Goal: Information Seeking & Learning: Learn about a topic

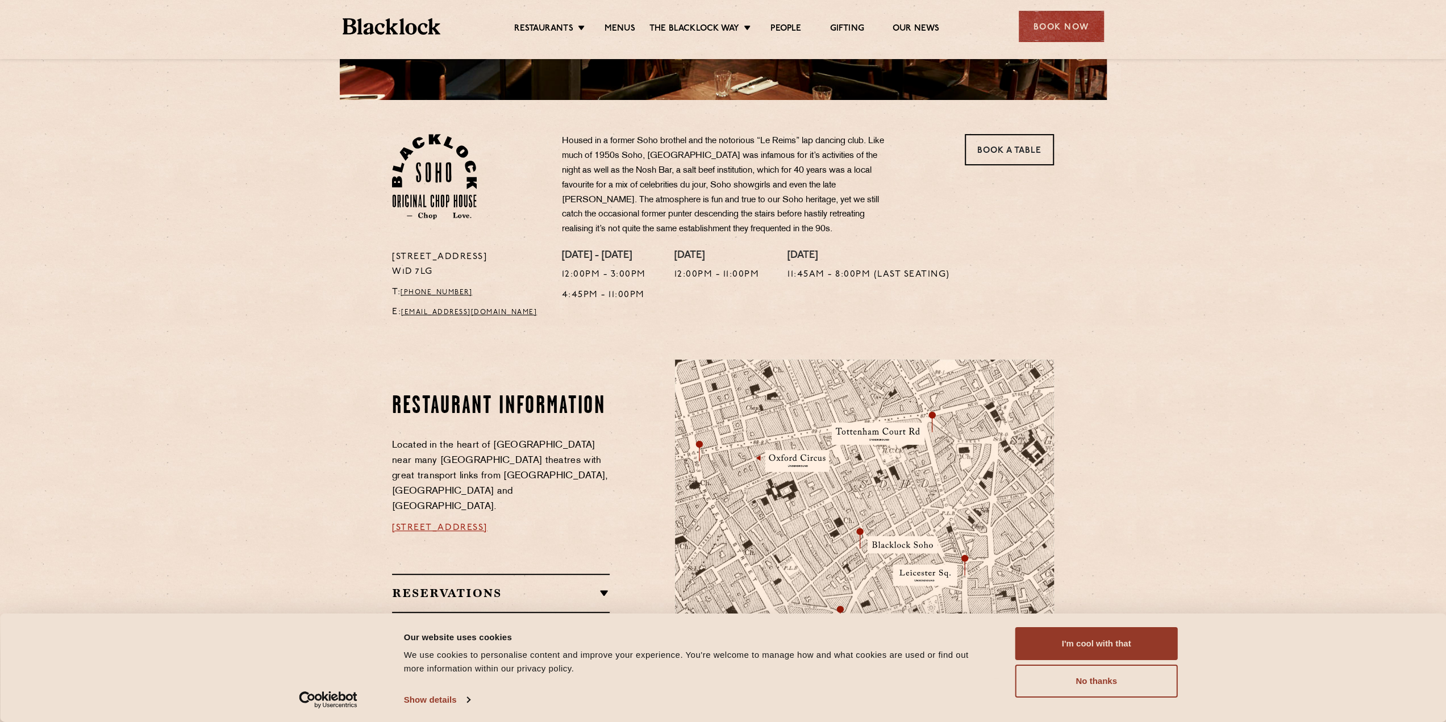
scroll to position [341, 0]
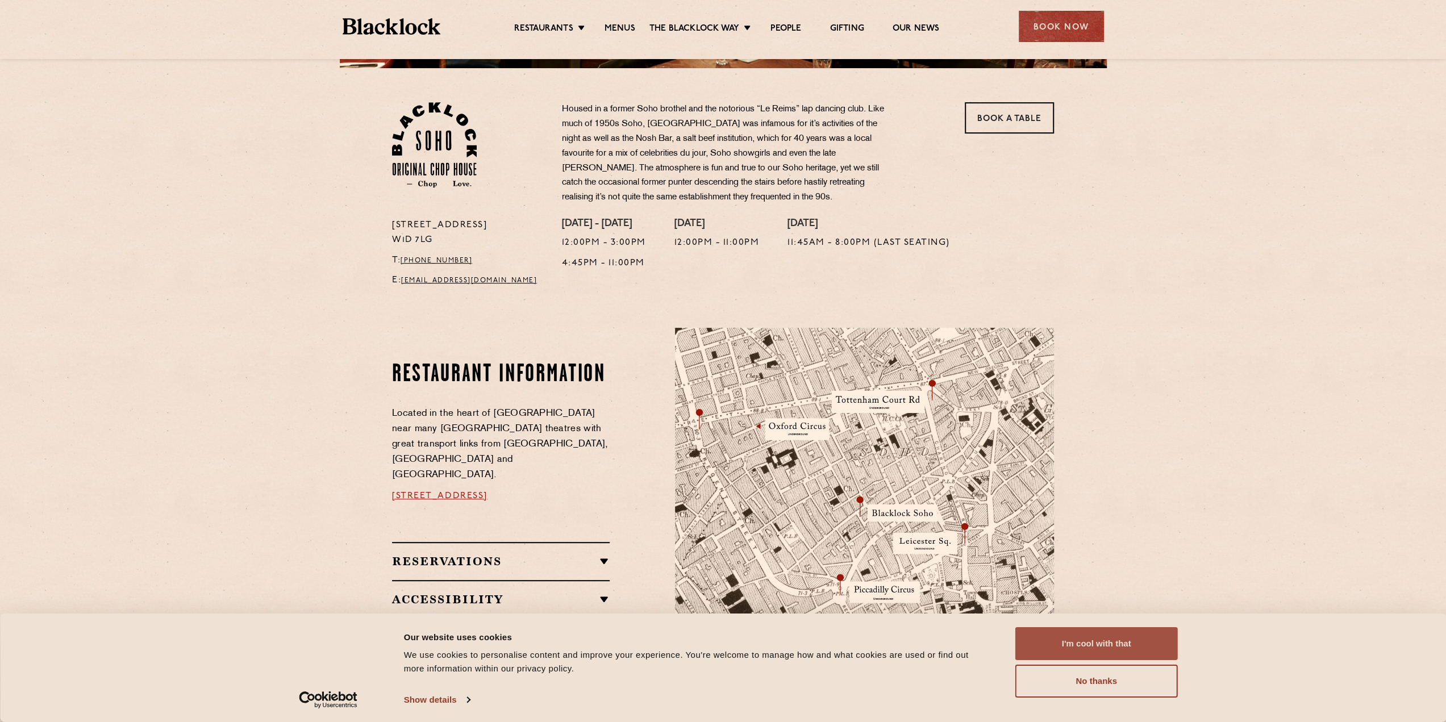
click at [1094, 646] on button "I'm cool with that" at bounding box center [1096, 643] width 163 height 33
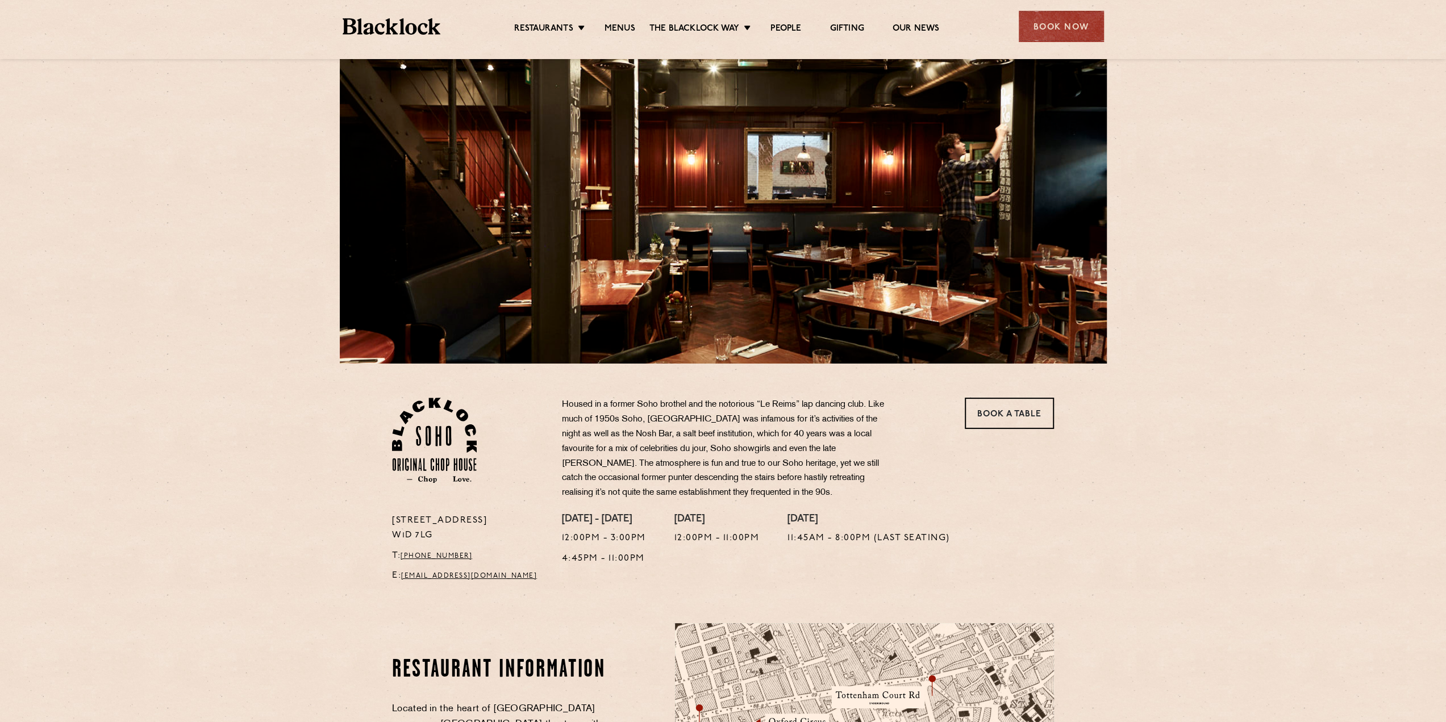
scroll to position [0, 0]
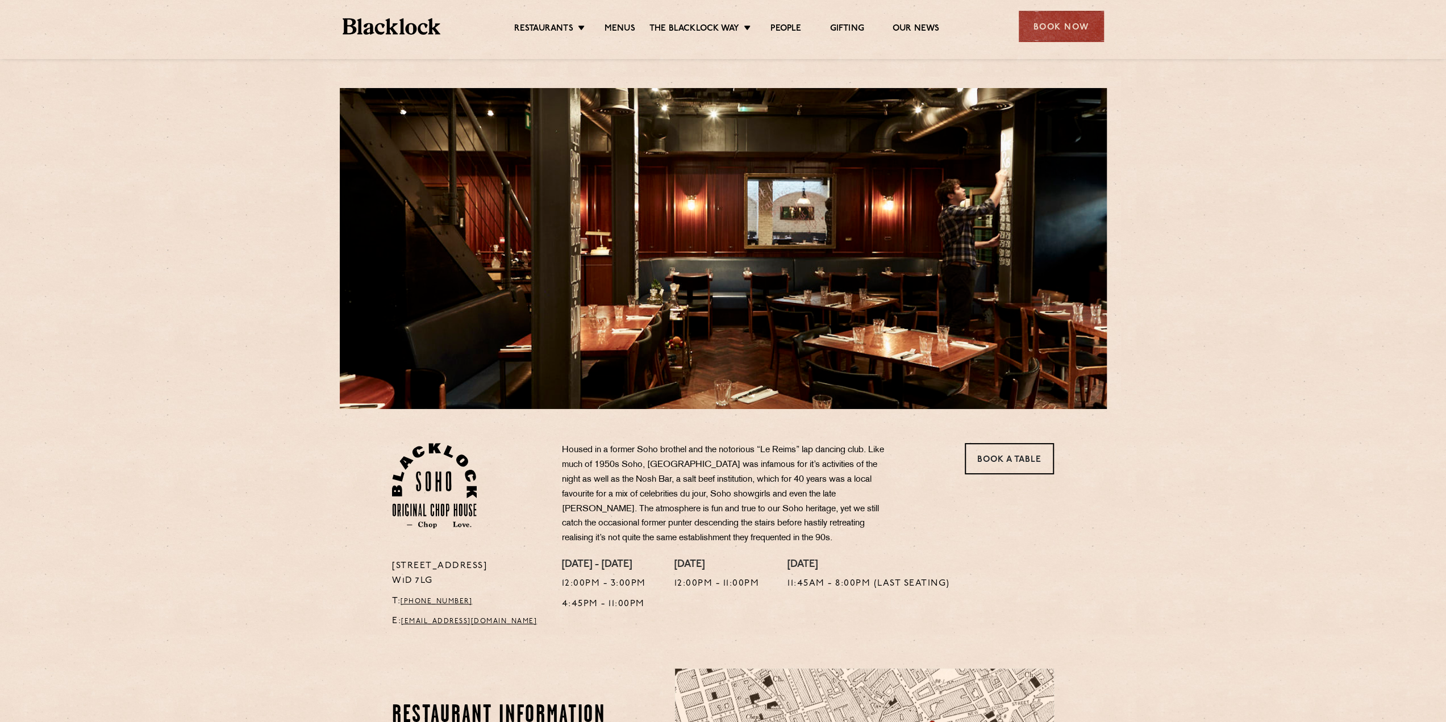
click at [611, 20] on ul "Restaurants Soho City Shoreditch Covent Garden Canary Wharf Manchester Birmingh…" at bounding box center [726, 27] width 572 height 18
click at [614, 28] on link "Menus" at bounding box center [620, 29] width 31 height 13
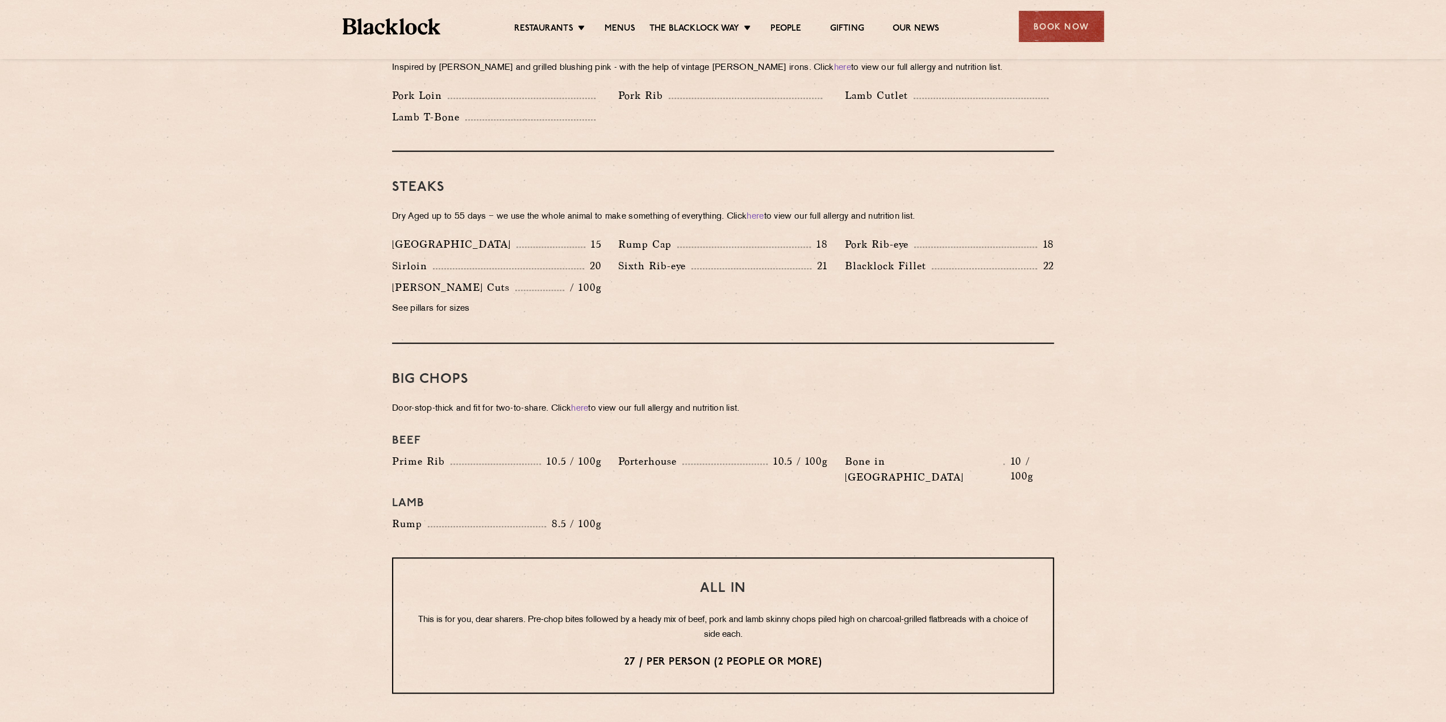
scroll to position [966, 0]
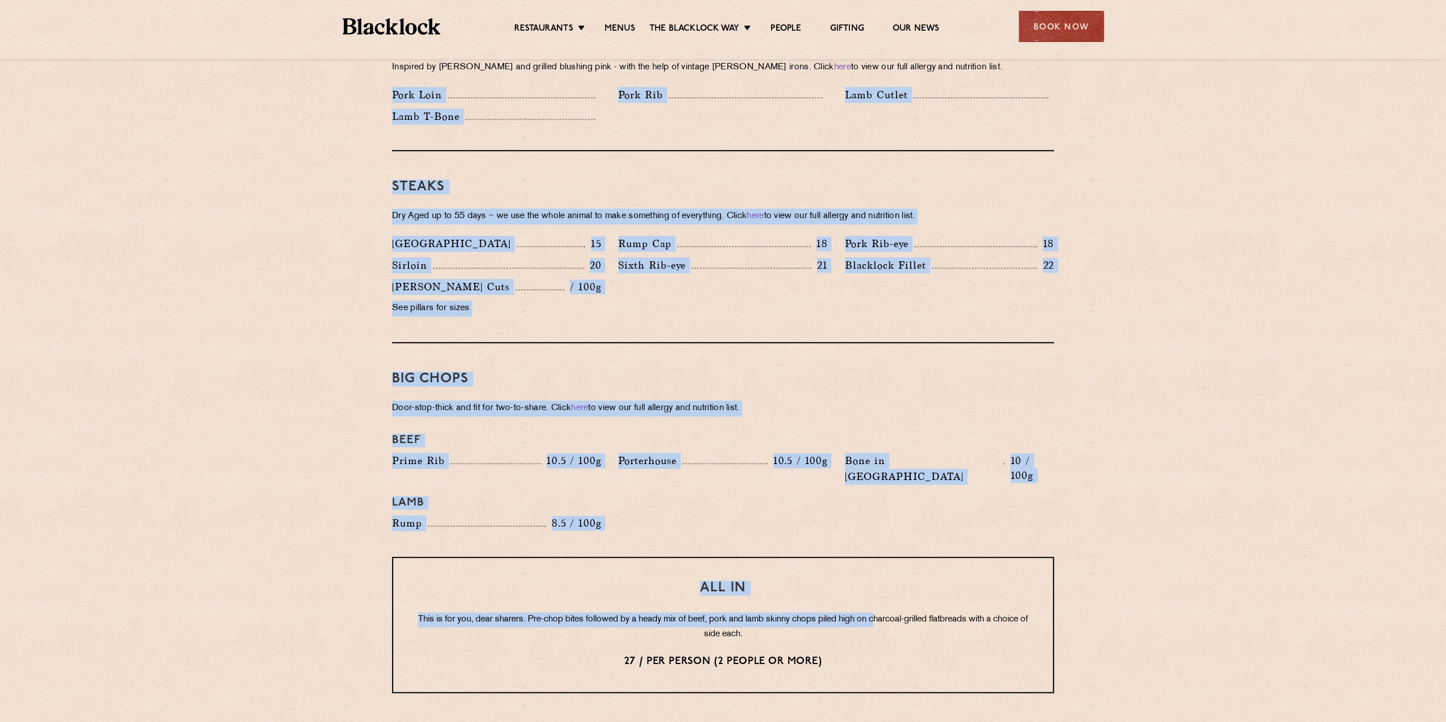
drag, startPoint x: 384, startPoint y: 69, endPoint x: 830, endPoint y: 417, distance: 564.8
click at [894, 574] on div "Pre Chop Bites [PERSON_NAME] Potted Meats & Kimchi 1.5 Egg & Anchovy 1.5 Cheese…" at bounding box center [723, 423] width 690 height 1635
click at [810, 372] on div "Big Chops Door-stop-thick and fit for two-to-share. Click here to view our full…" at bounding box center [723, 450] width 662 height 214
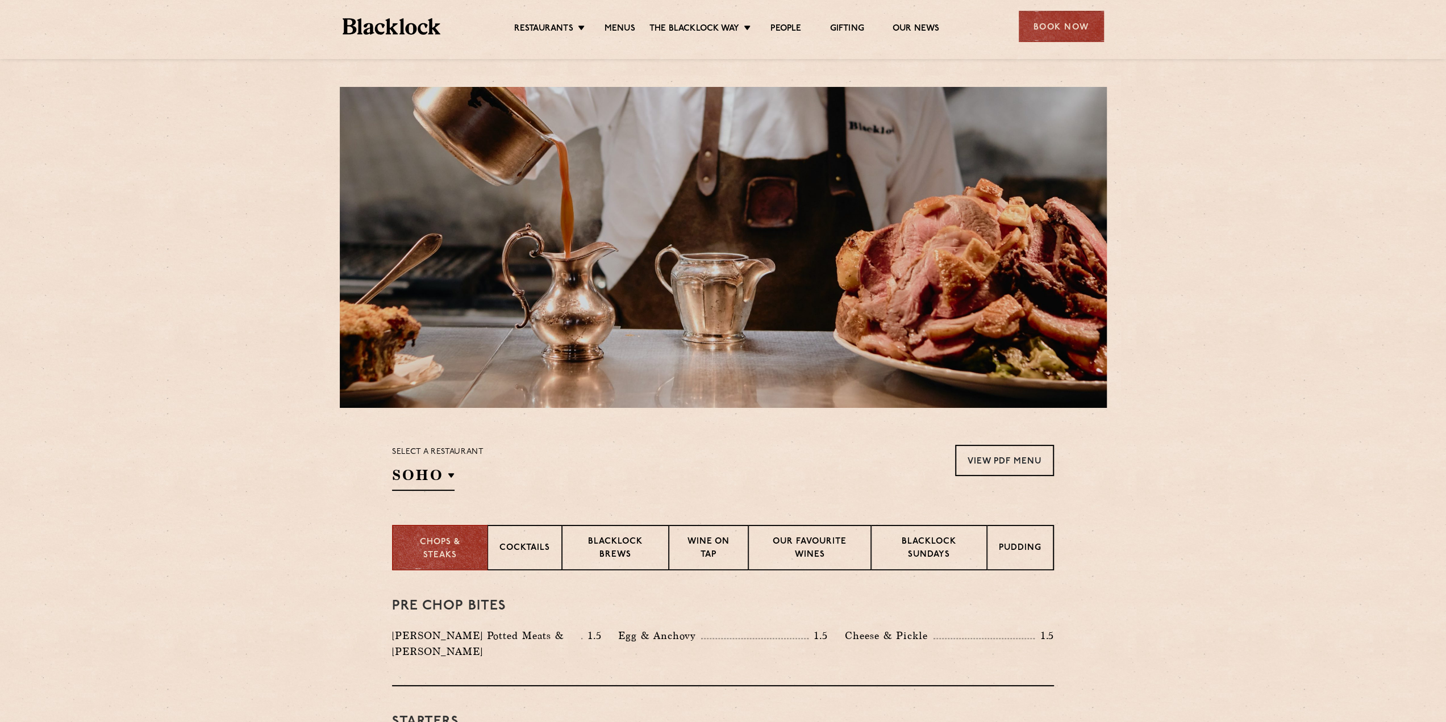
scroll to position [0, 0]
click at [514, 536] on div "Cocktails" at bounding box center [525, 548] width 74 height 45
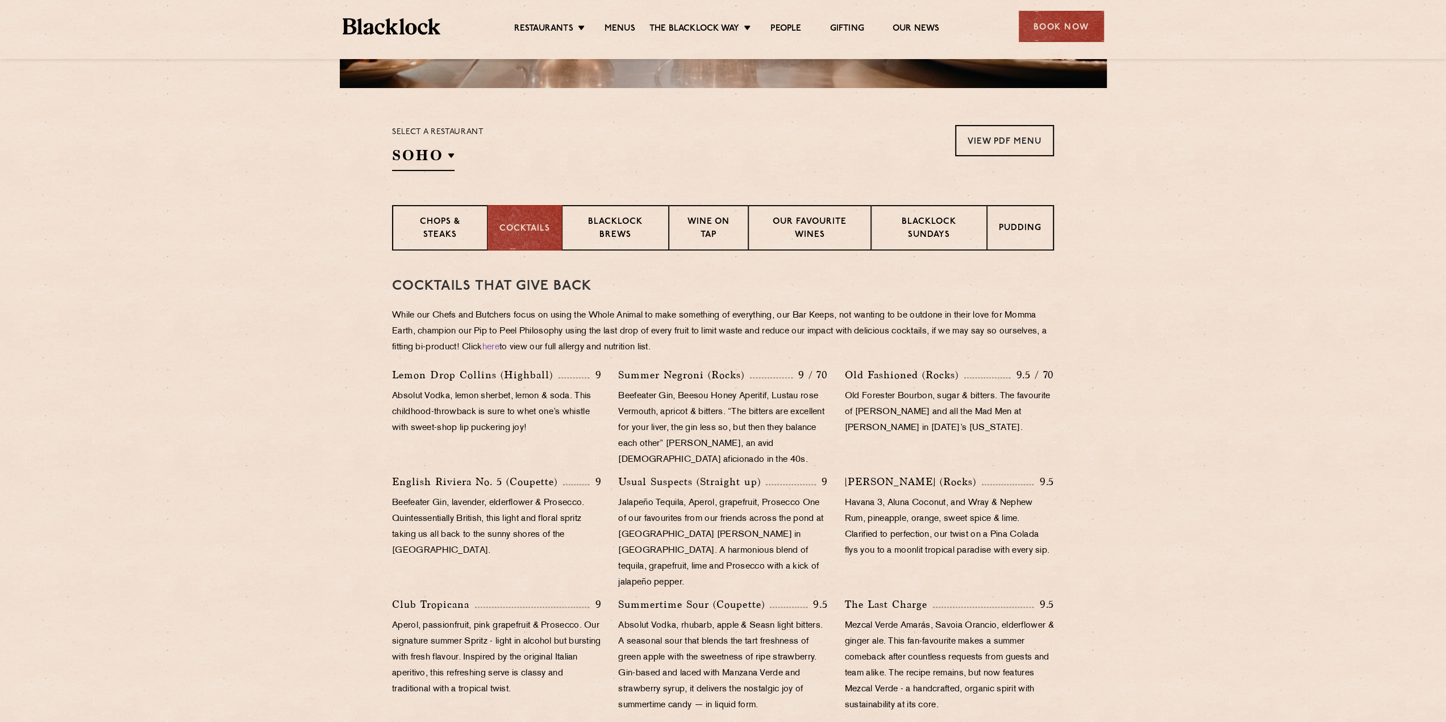
scroll to position [455, 0]
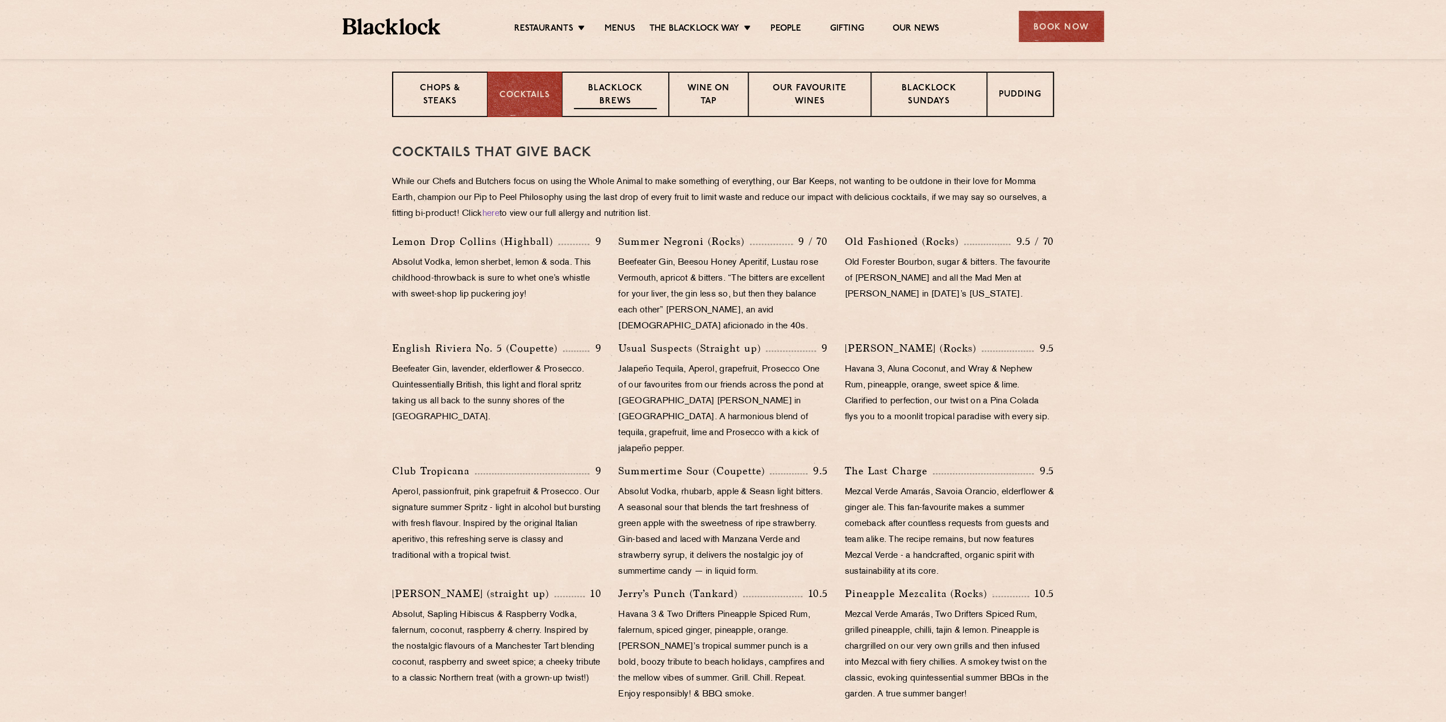
click at [628, 98] on p "Blacklock Brews" at bounding box center [615, 95] width 83 height 27
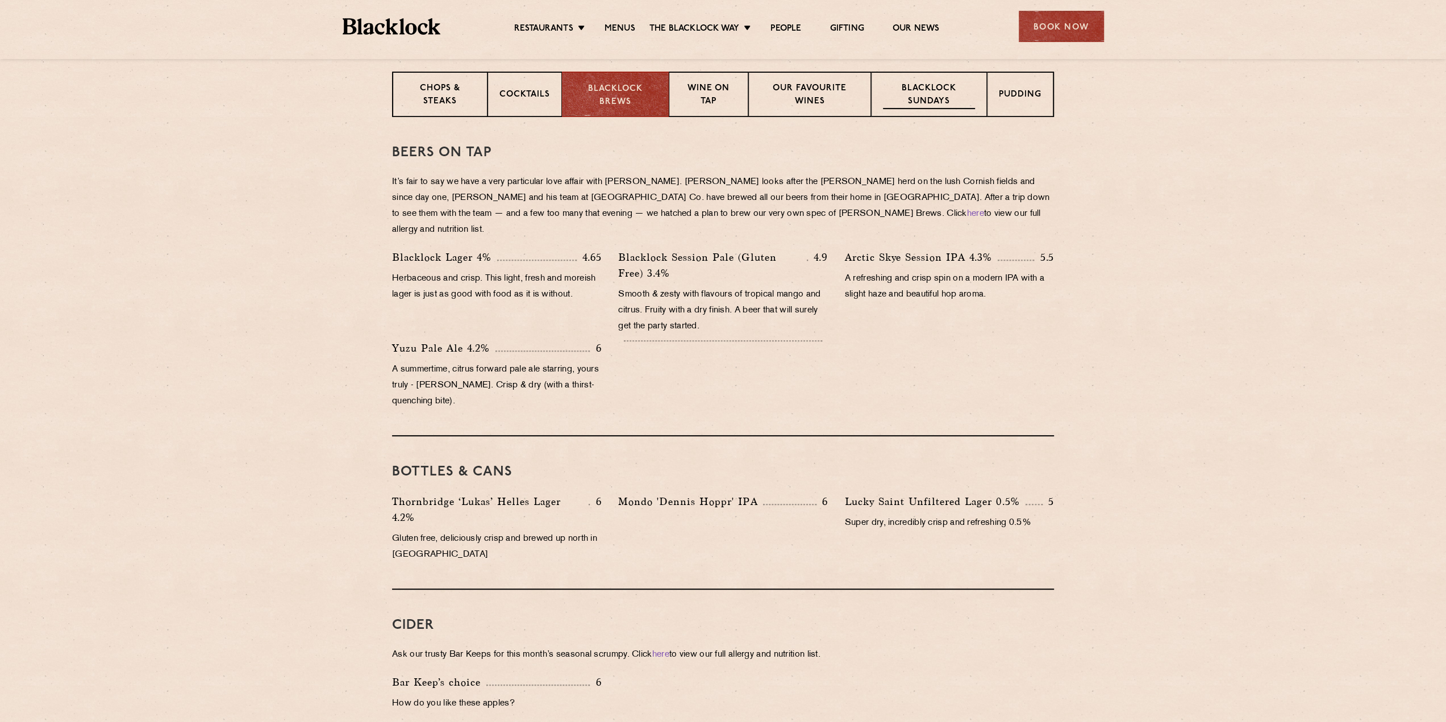
click at [911, 82] on div "Blacklock Sundays" at bounding box center [929, 94] width 116 height 45
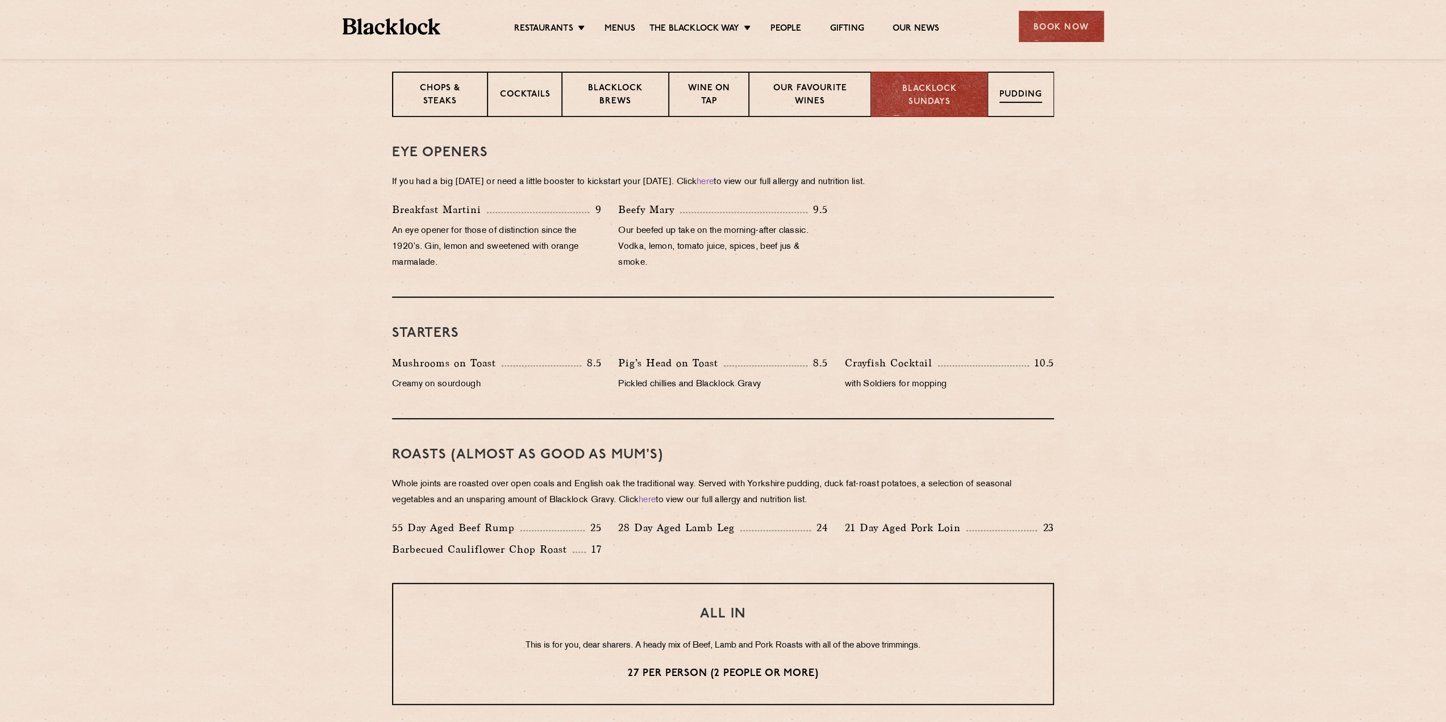
click at [993, 93] on div "Pudding" at bounding box center [1021, 94] width 66 height 45
